Goal: Task Accomplishment & Management: Use online tool/utility

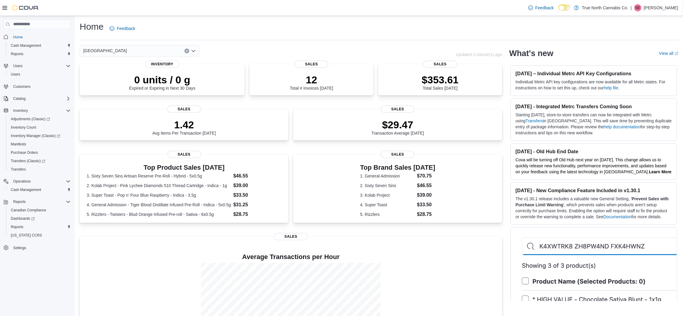
scroll to position [53, 0]
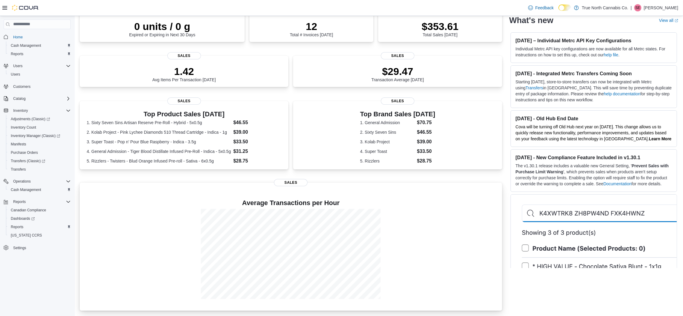
click at [148, 238] on div at bounding box center [290, 254] width 413 height 90
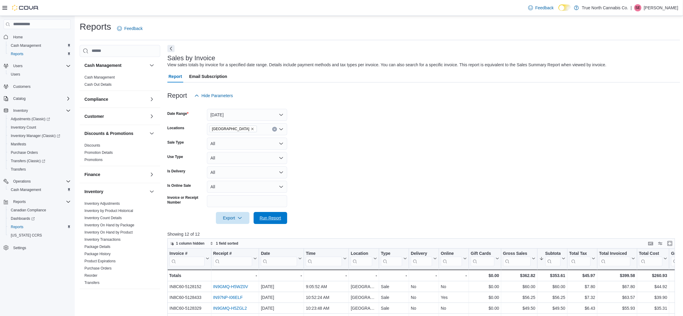
click at [272, 223] on span "Run Report" at bounding box center [270, 218] width 26 height 12
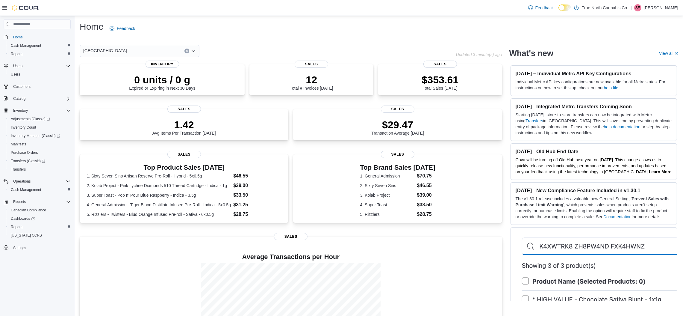
scroll to position [53, 0]
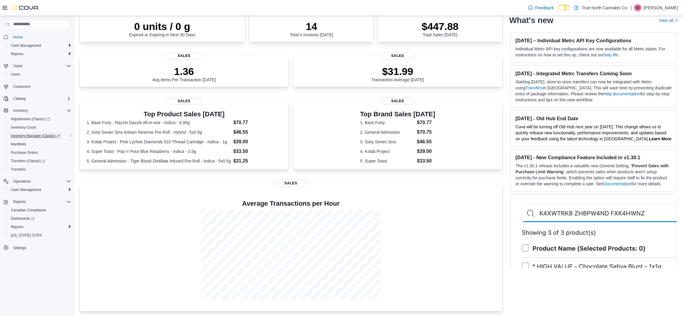
click at [42, 135] on span "Inventory Manager (Classic)" at bounding box center [35, 135] width 49 height 5
click at [473, 224] on div at bounding box center [290, 254] width 413 height 90
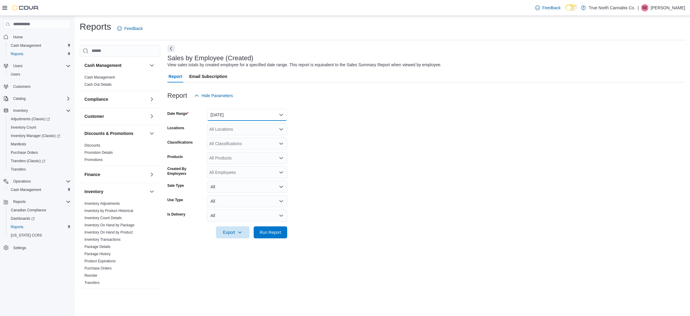
click at [220, 116] on button "[DATE]" at bounding box center [247, 115] width 80 height 12
click at [219, 137] on span "Today" at bounding box center [251, 138] width 68 height 7
click at [242, 128] on div "All Locations" at bounding box center [247, 129] width 80 height 12
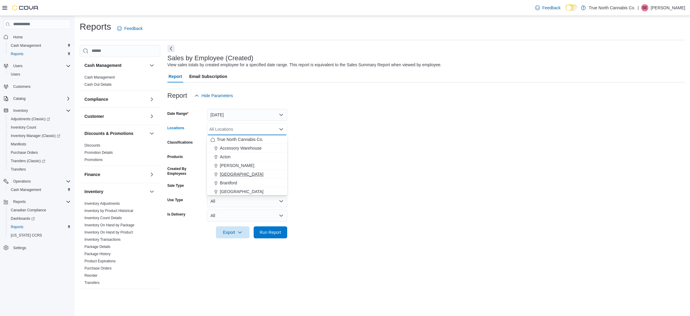
click at [239, 174] on div "[GEOGRAPHIC_DATA]" at bounding box center [247, 174] width 73 height 6
click at [272, 234] on span "Run Report" at bounding box center [271, 232] width 22 height 6
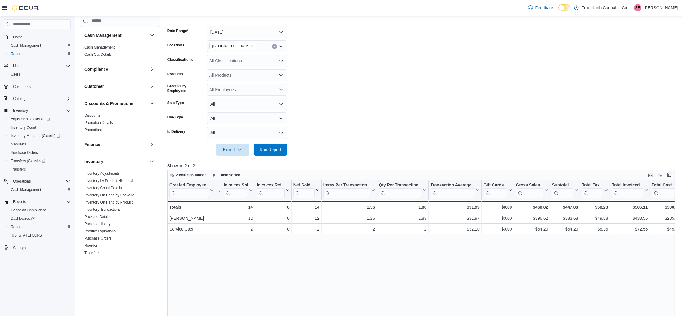
scroll to position [140, 0]
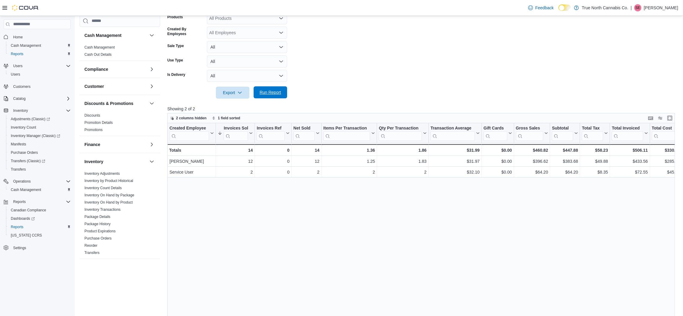
click at [278, 91] on span "Run Report" at bounding box center [271, 92] width 22 height 6
